Goal: Navigation & Orientation: Find specific page/section

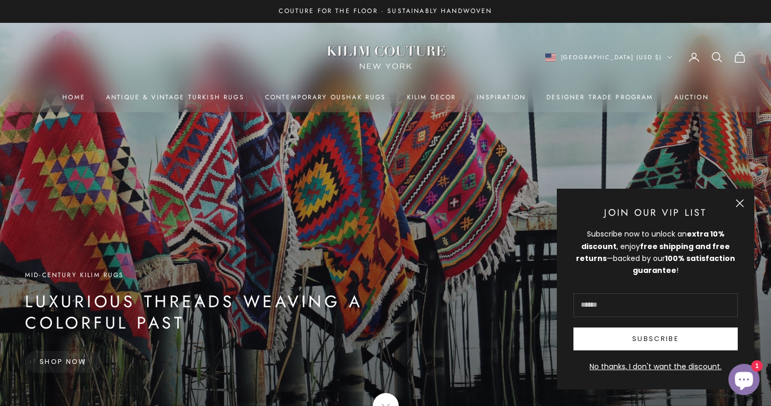
click at [744, 199] on button "Close" at bounding box center [740, 203] width 8 height 8
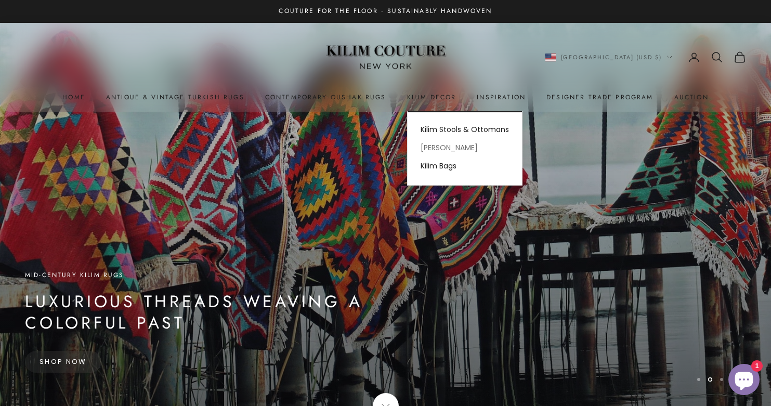
click at [431, 145] on link "[PERSON_NAME]" at bounding box center [465, 148] width 114 height 18
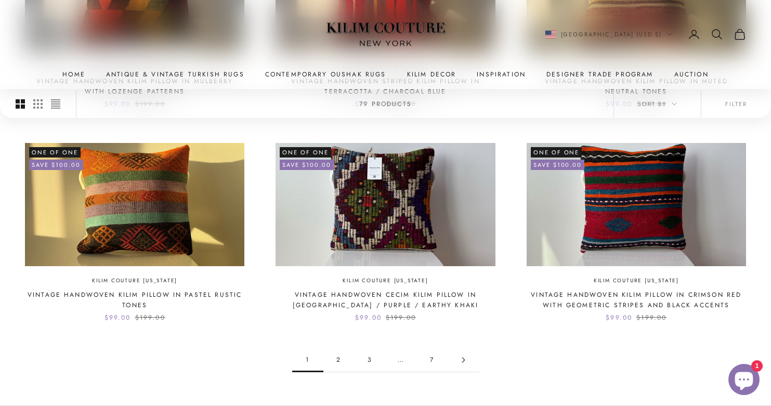
scroll to position [847, 0]
click at [340, 348] on link "2" at bounding box center [339, 359] width 31 height 23
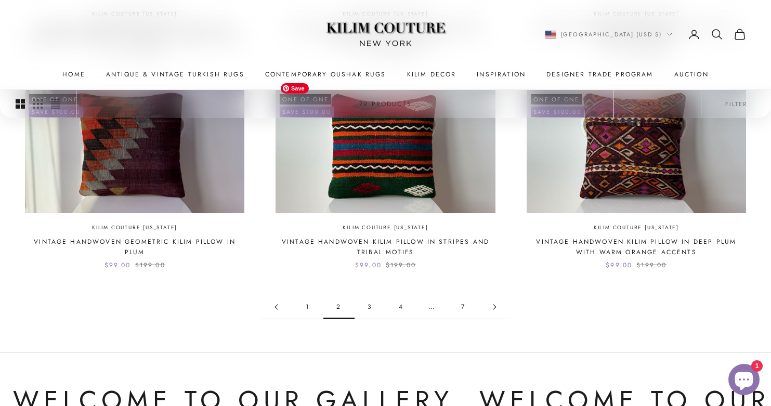
scroll to position [912, 0]
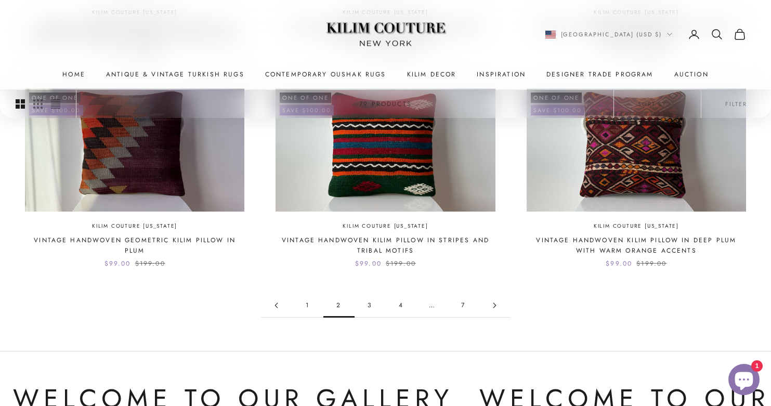
click at [370, 294] on link "3" at bounding box center [370, 305] width 31 height 23
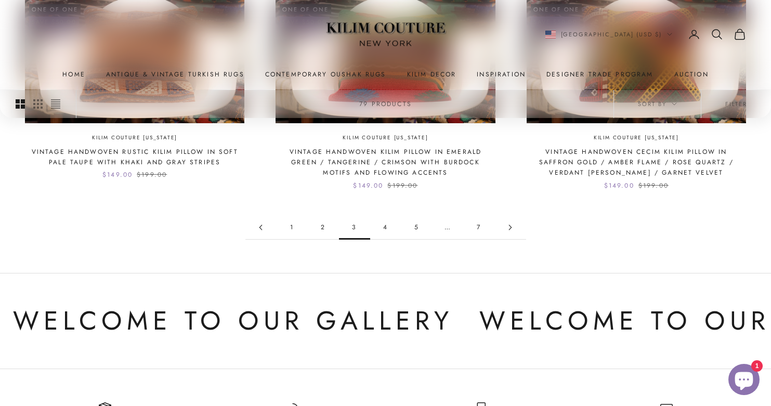
scroll to position [995, 0]
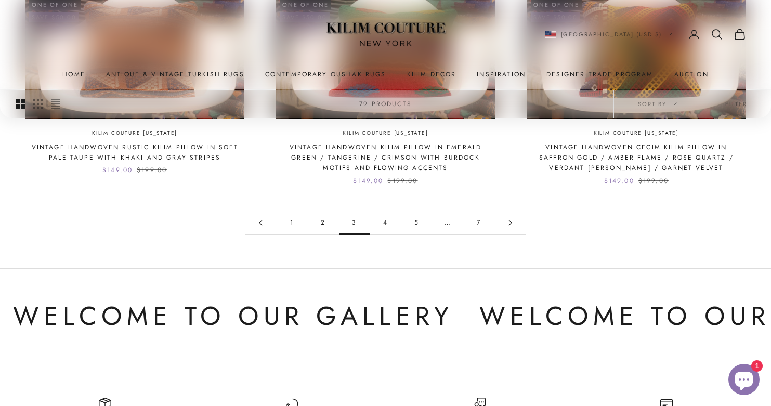
click at [386, 211] on link "4" at bounding box center [385, 222] width 31 height 23
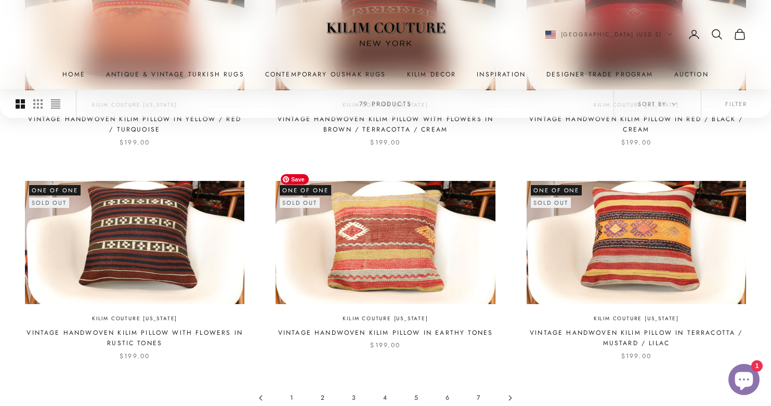
scroll to position [855, 0]
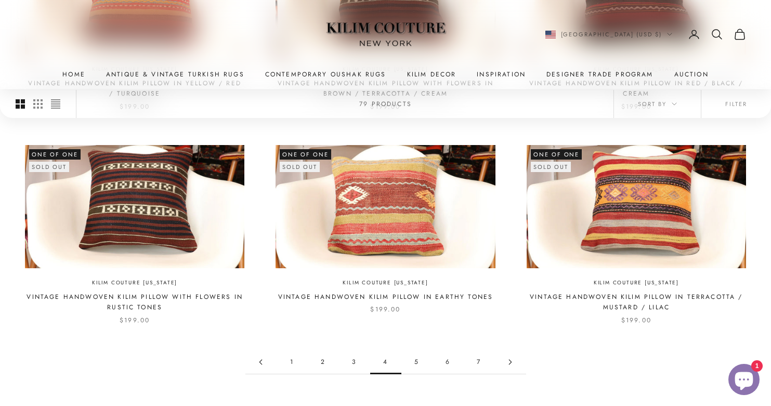
click at [418, 351] on link "5" at bounding box center [417, 362] width 31 height 23
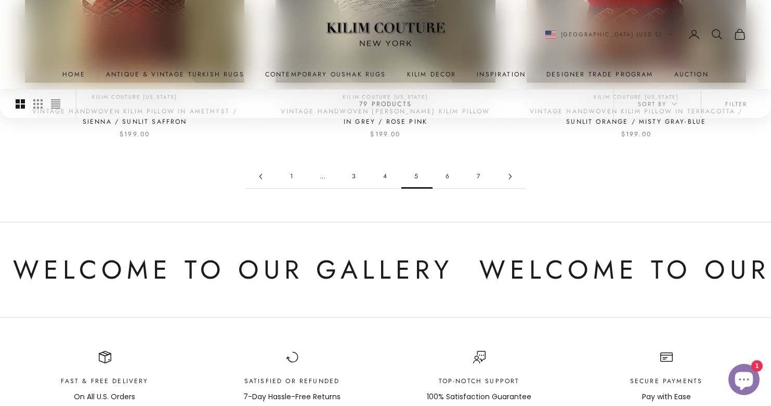
scroll to position [1044, 0]
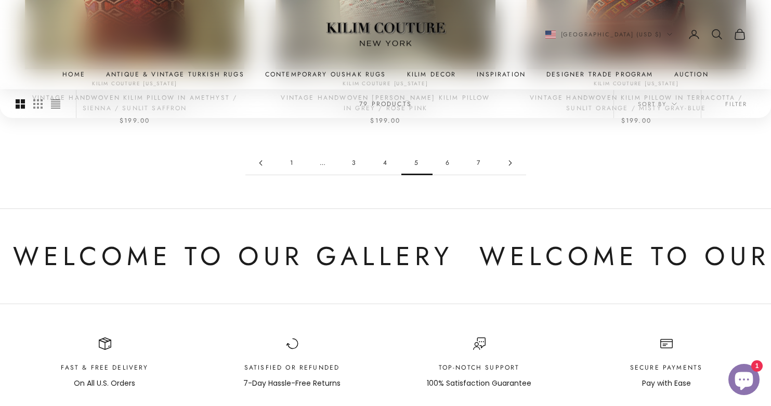
click at [443, 151] on link "6" at bounding box center [448, 162] width 31 height 23
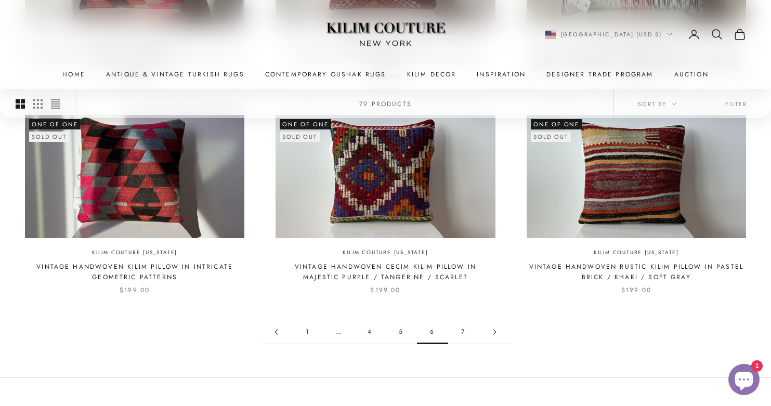
scroll to position [893, 0]
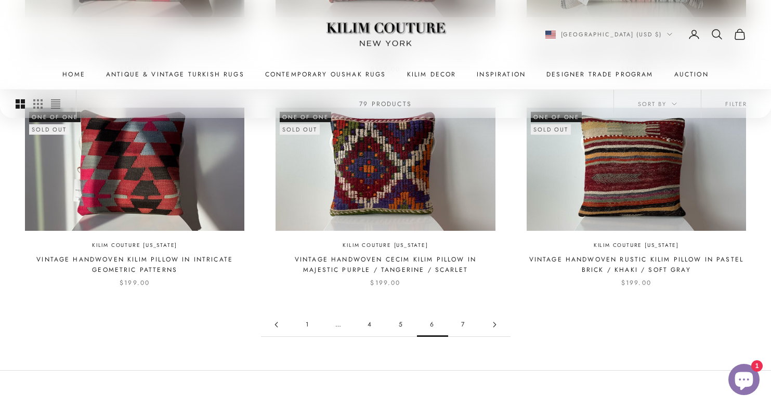
click at [456, 317] on link "7" at bounding box center [463, 324] width 31 height 23
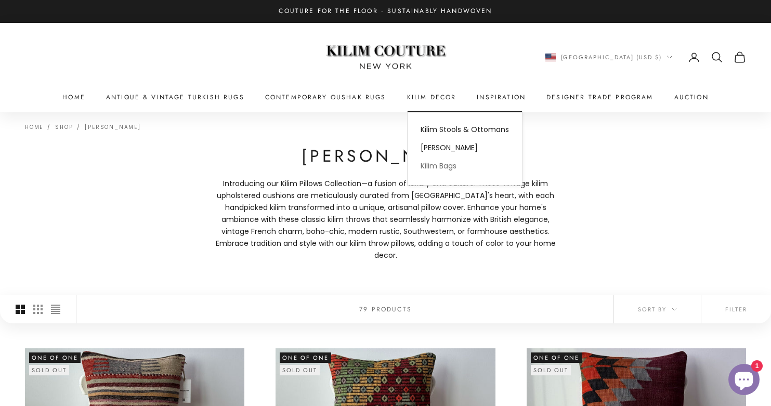
click at [429, 165] on link "Kilim Bags" at bounding box center [465, 166] width 114 height 18
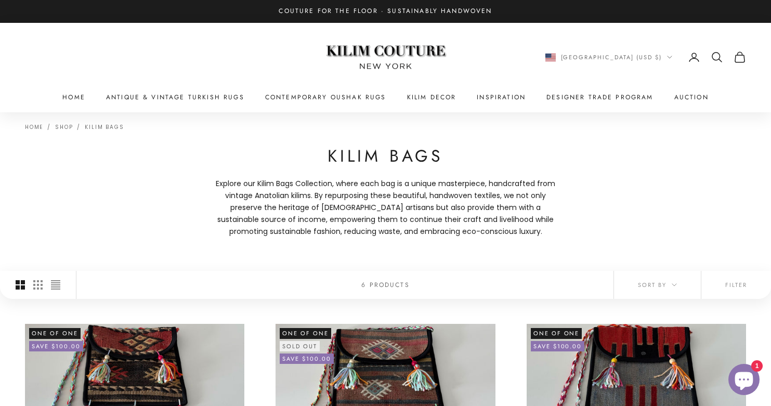
scroll to position [156, 0]
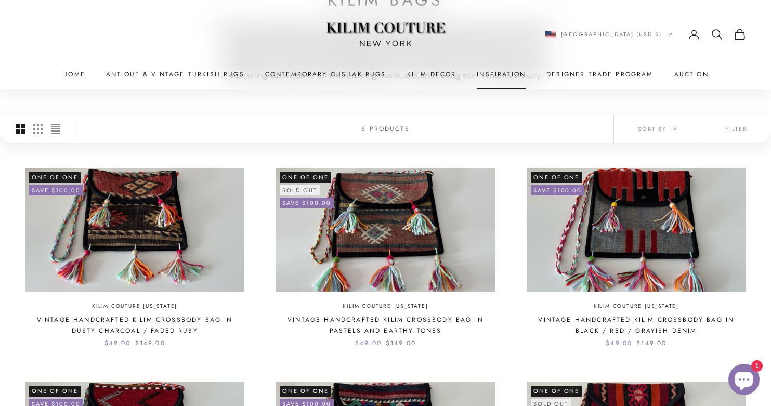
click at [509, 71] on link "Inspiration" at bounding box center [501, 74] width 49 height 10
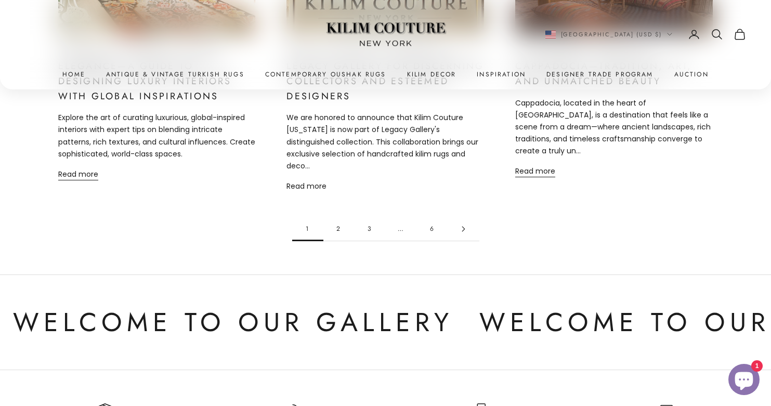
scroll to position [840, 0]
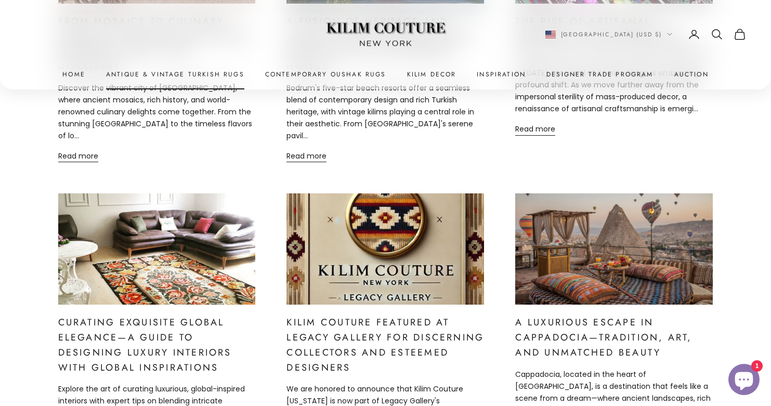
click at [226, 73] on link "Antique & Vintage Turkish Rugs" at bounding box center [175, 74] width 138 height 10
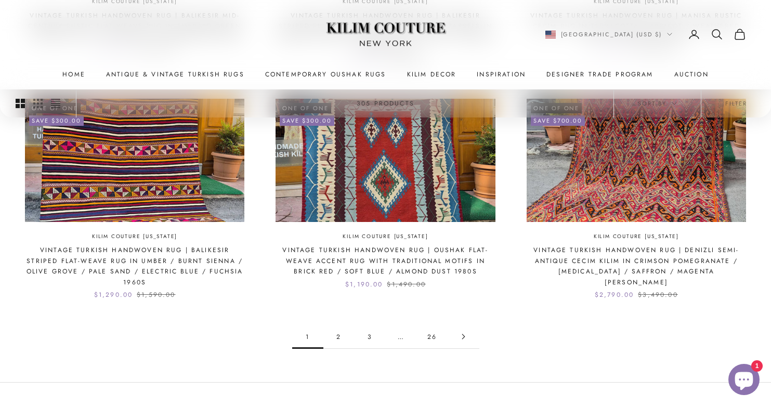
scroll to position [981, 0]
